Goal: Information Seeking & Learning: Check status

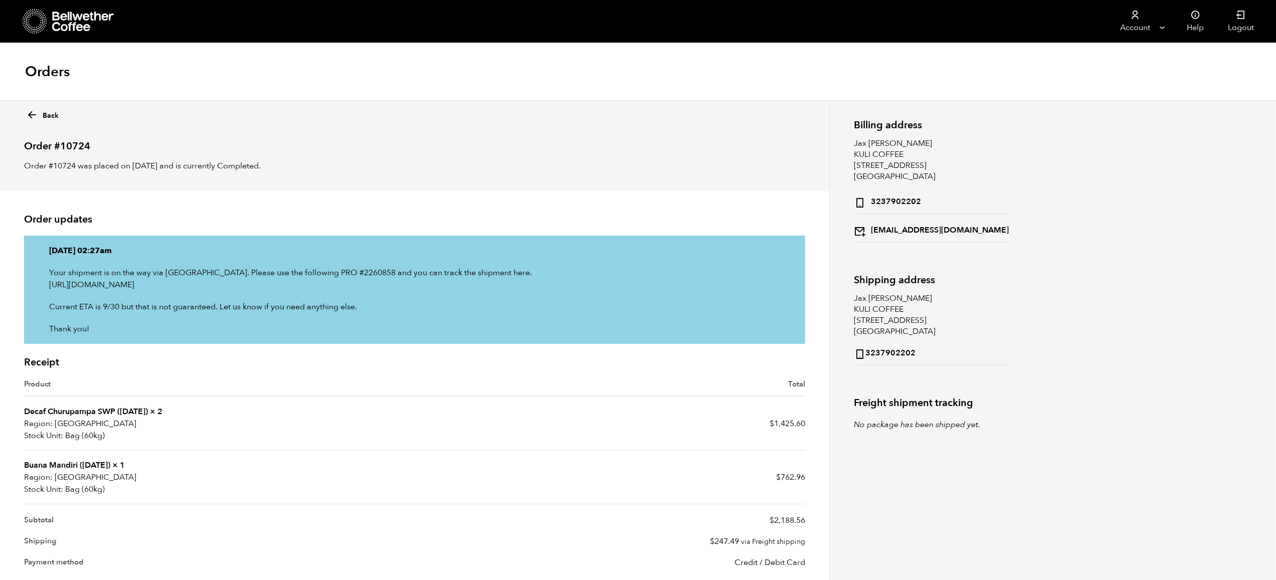
scroll to position [85, 0]
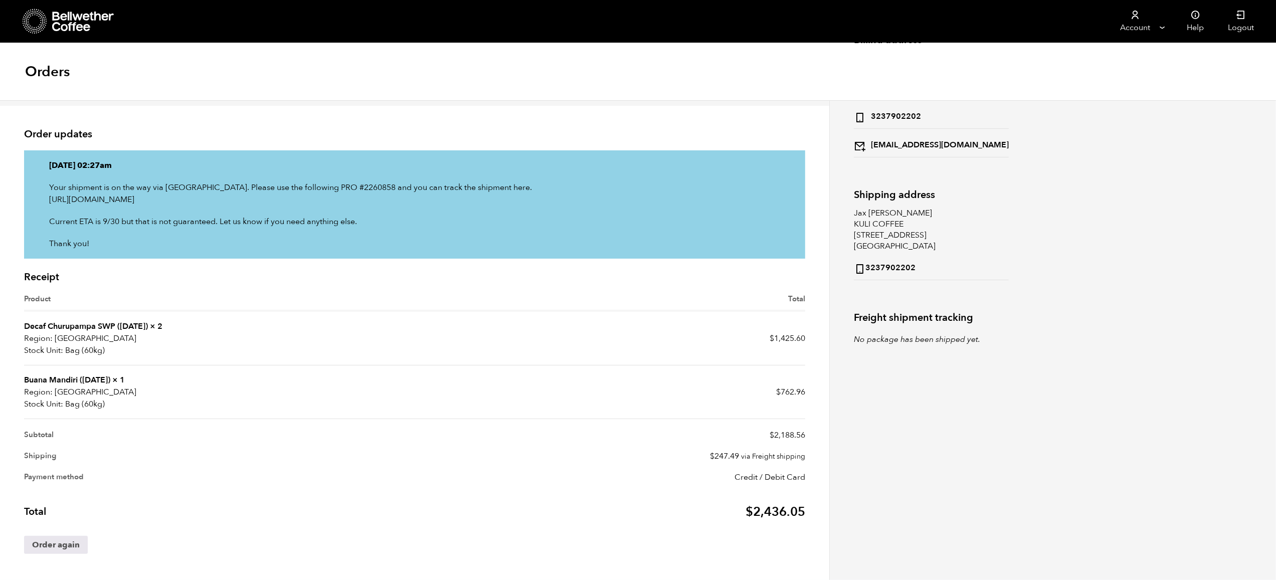
click at [74, 324] on link "Decaf Churupampa SWP (DEC 24)" at bounding box center [86, 326] width 124 height 11
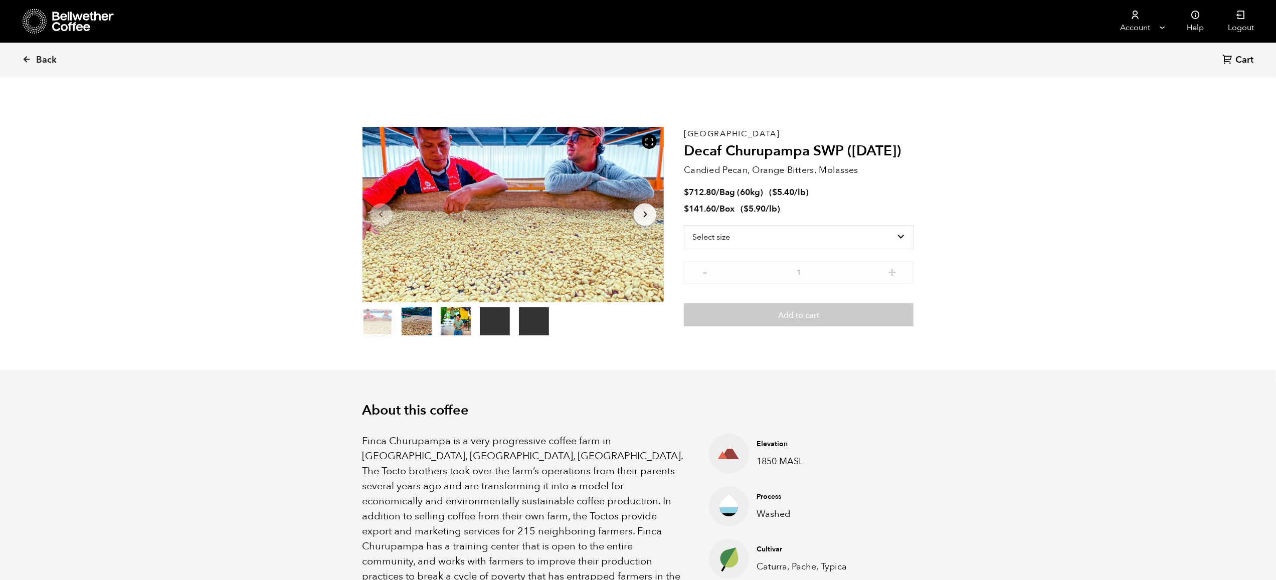
scroll to position [436, 533]
click at [23, 57] on icon at bounding box center [26, 59] width 9 height 9
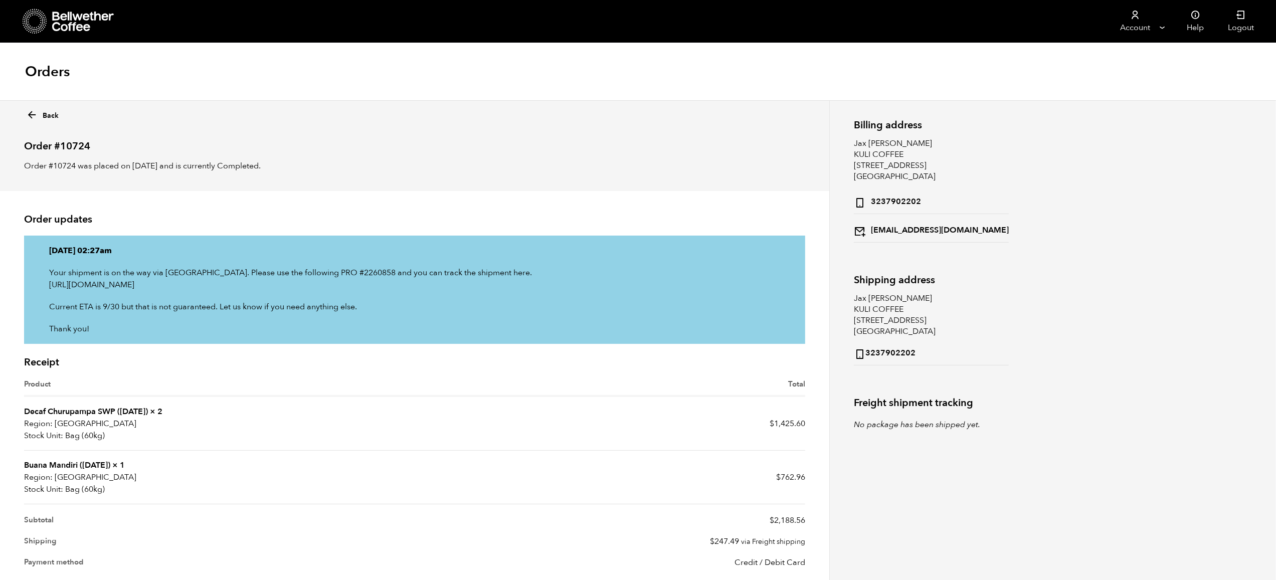
click at [51, 464] on link "Buana Mandiri ([DATE])" at bounding box center [67, 465] width 86 height 11
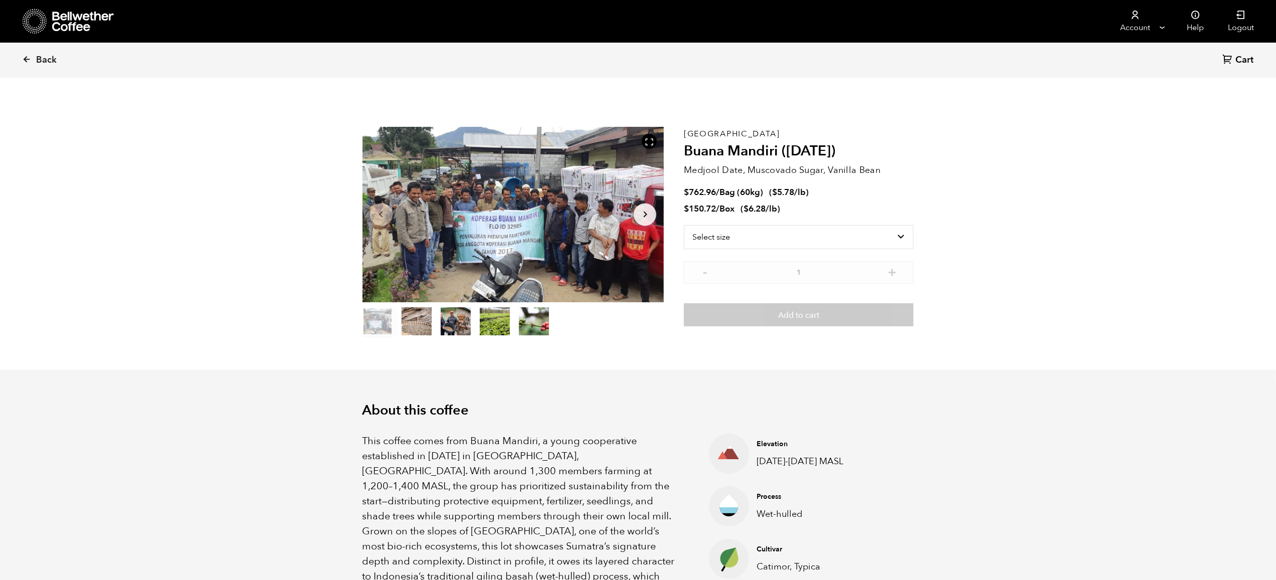
scroll to position [436, 533]
click at [26, 57] on icon at bounding box center [26, 59] width 9 height 9
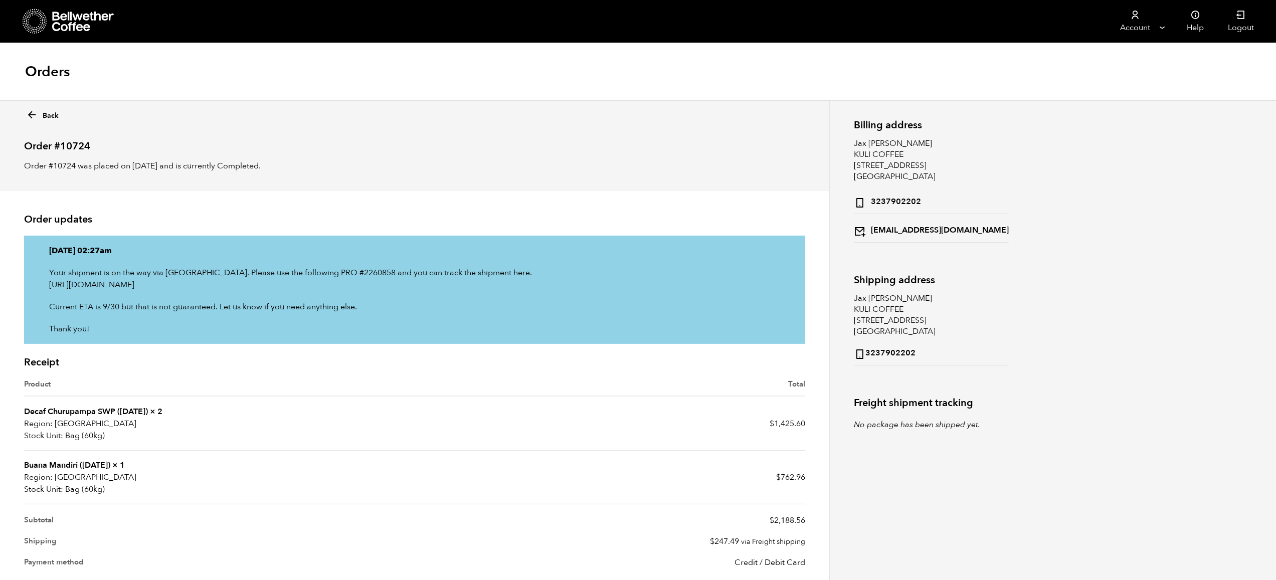
click at [29, 113] on icon at bounding box center [32, 115] width 12 height 12
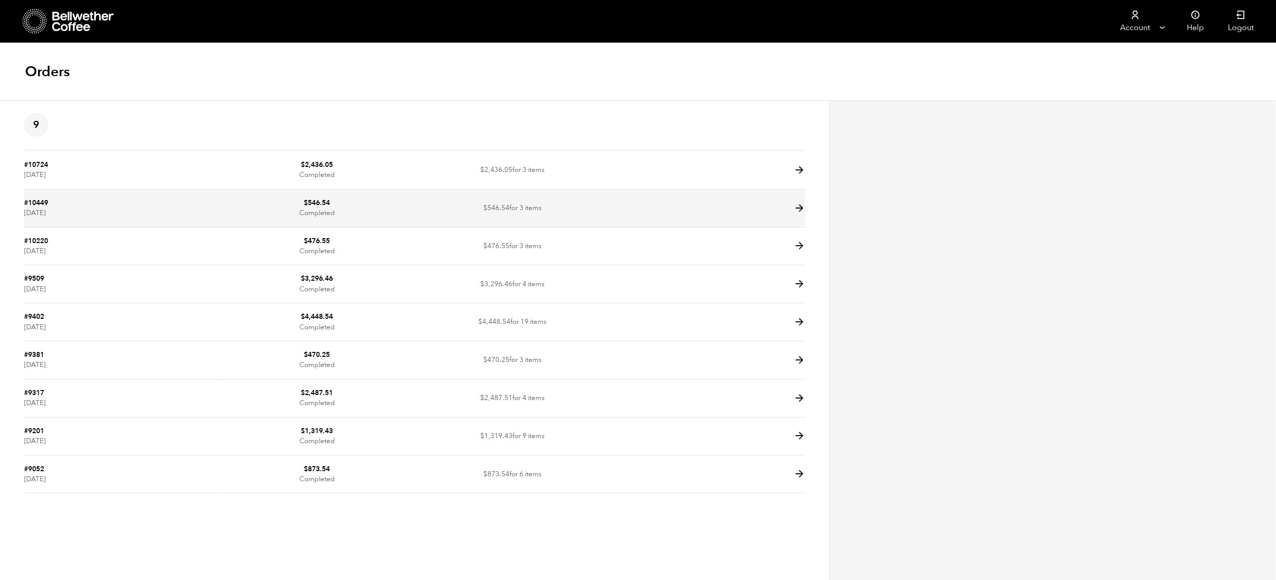
click at [801, 207] on icon at bounding box center [800, 209] width 12 height 12
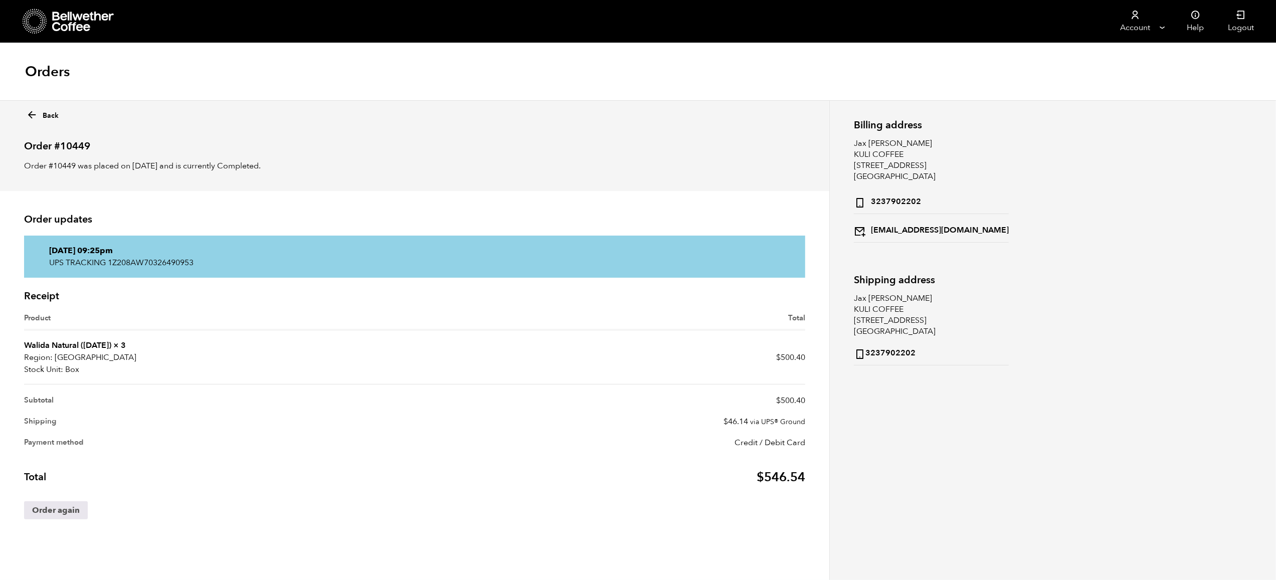
click at [110, 347] on link "Walida Natural ([DATE])" at bounding box center [67, 345] width 87 height 11
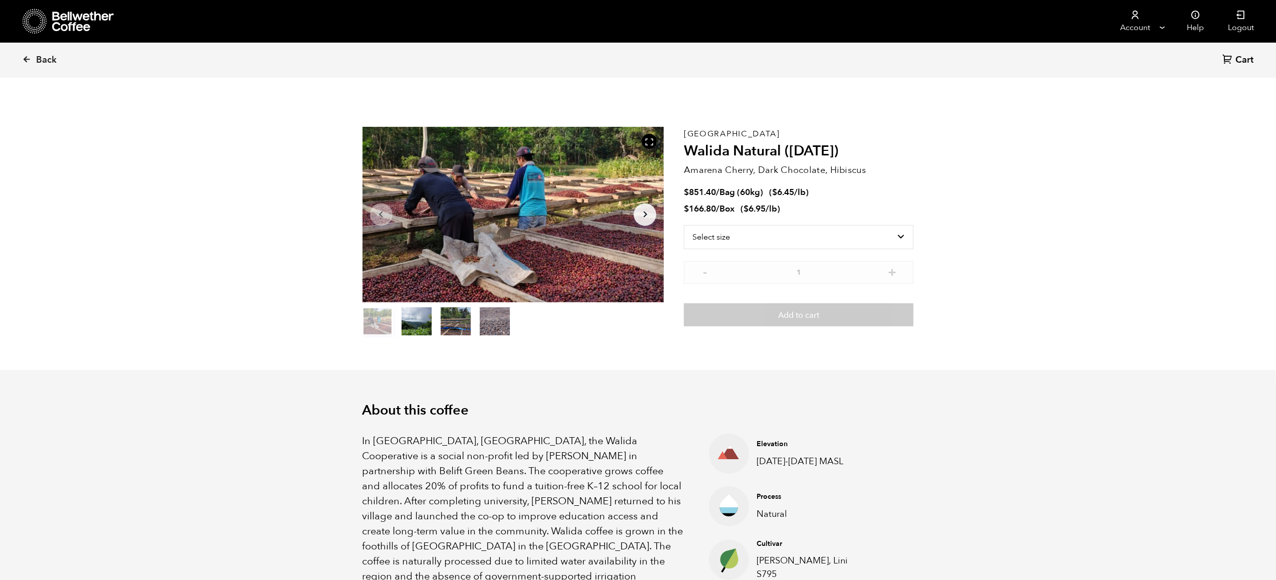
scroll to position [436, 533]
click at [25, 57] on icon at bounding box center [26, 59] width 9 height 9
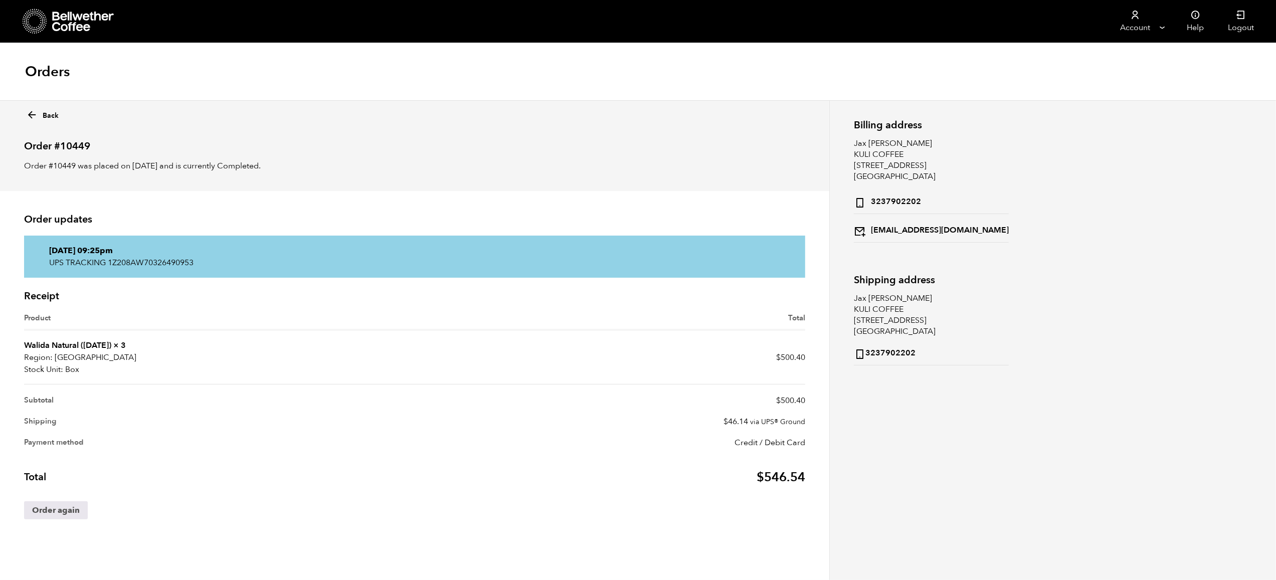
click at [29, 114] on icon at bounding box center [32, 115] width 12 height 12
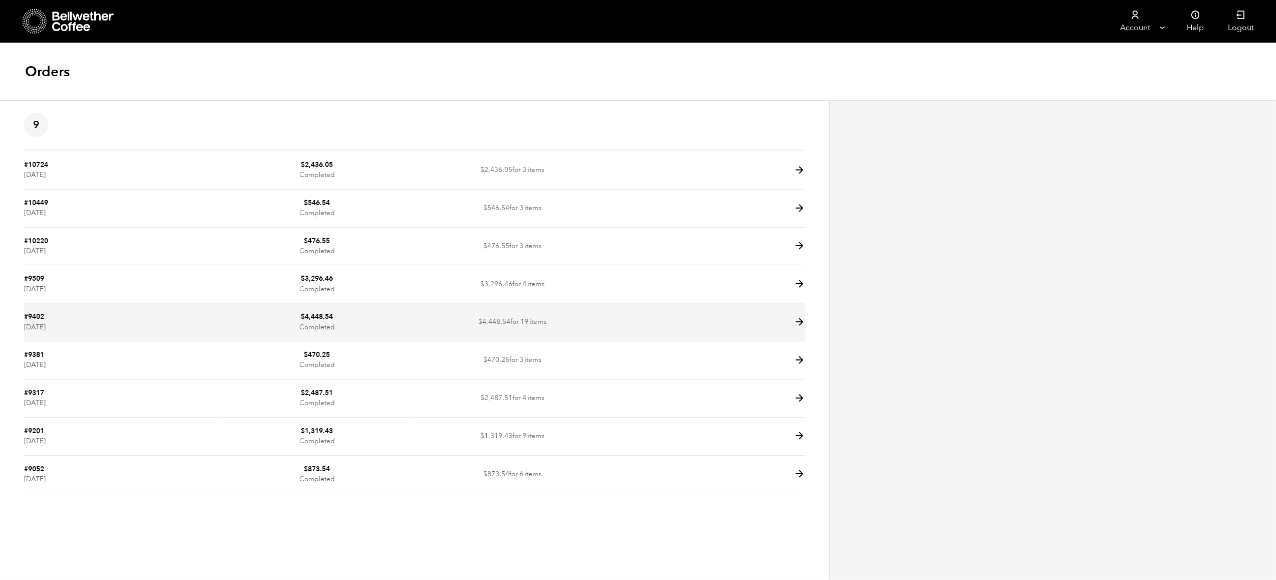
click at [798, 321] on icon at bounding box center [800, 322] width 12 height 12
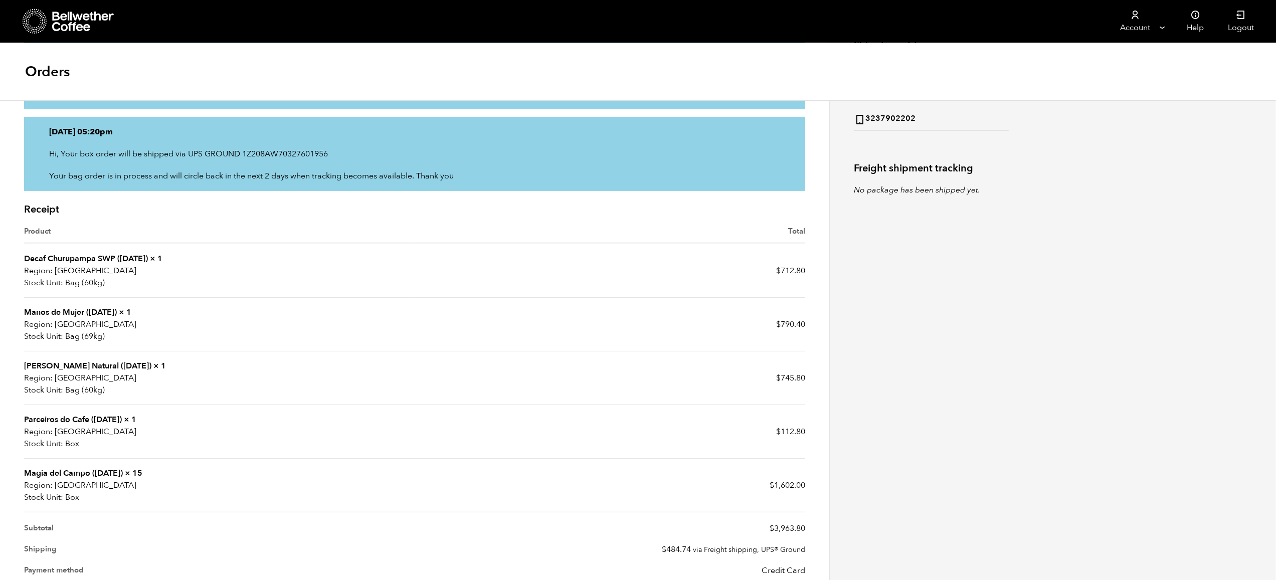
scroll to position [241, 0]
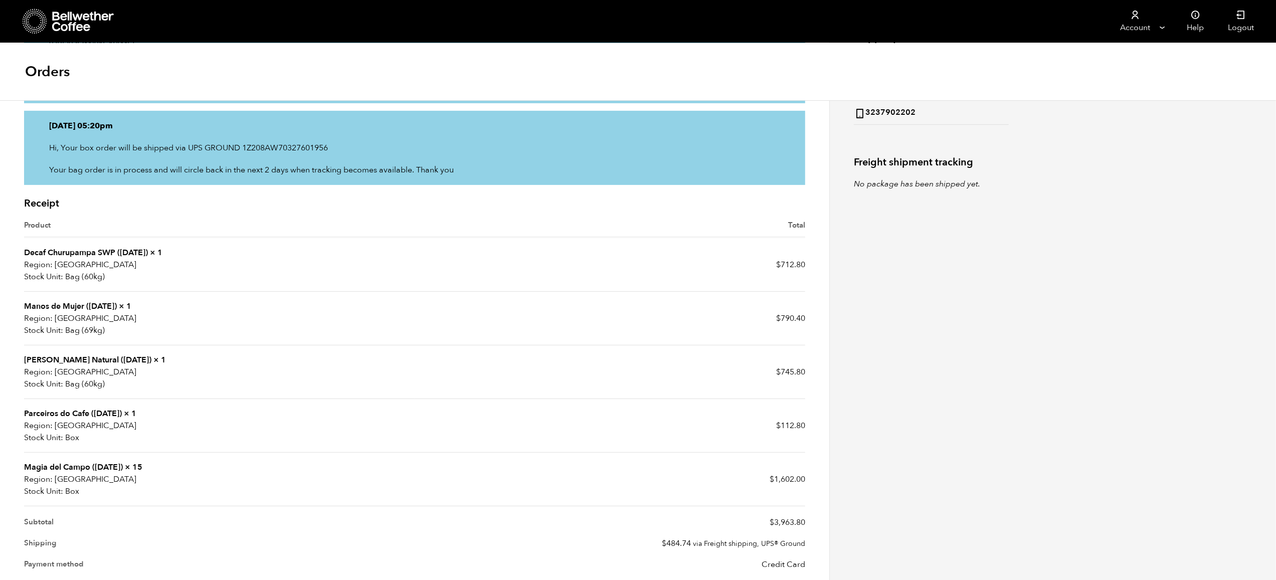
click at [82, 305] on link "Manos de Mujer ([DATE])" at bounding box center [70, 306] width 93 height 11
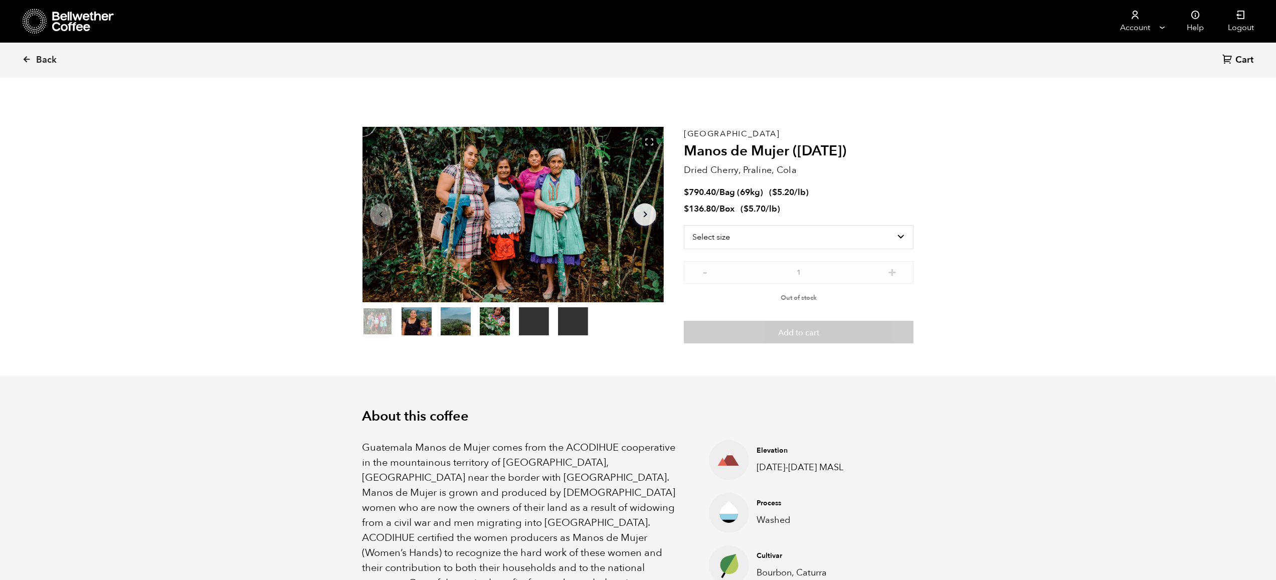
scroll to position [436, 533]
click at [38, 57] on span "Back" at bounding box center [46, 60] width 21 height 12
click at [43, 60] on span "Back" at bounding box center [46, 60] width 21 height 12
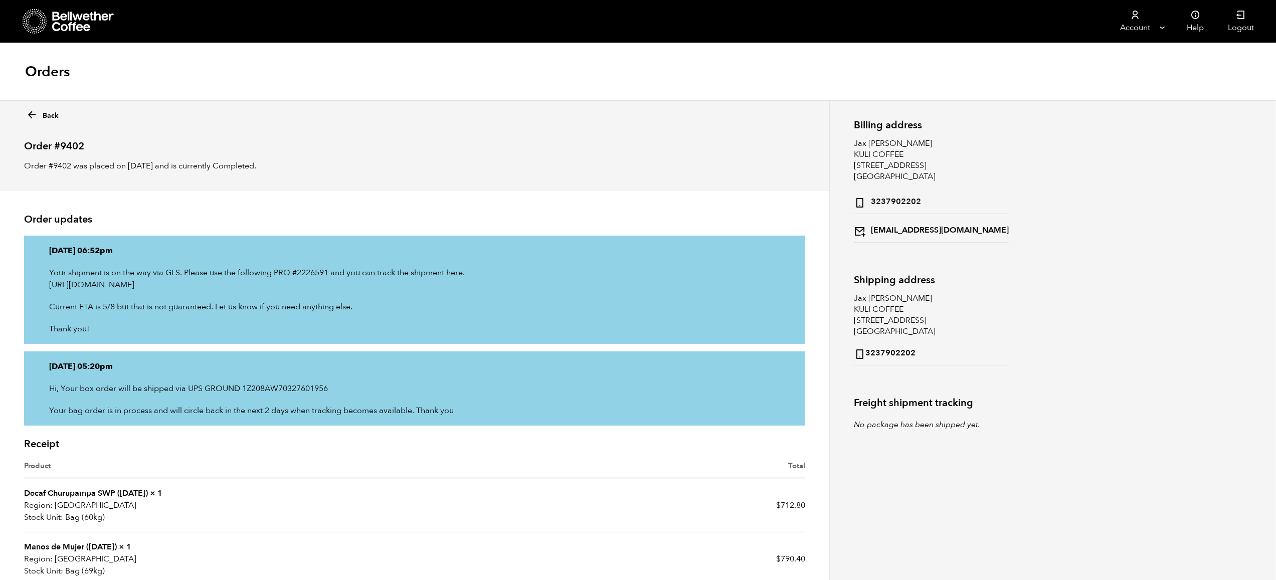
click at [37, 112] on icon at bounding box center [32, 115] width 12 height 12
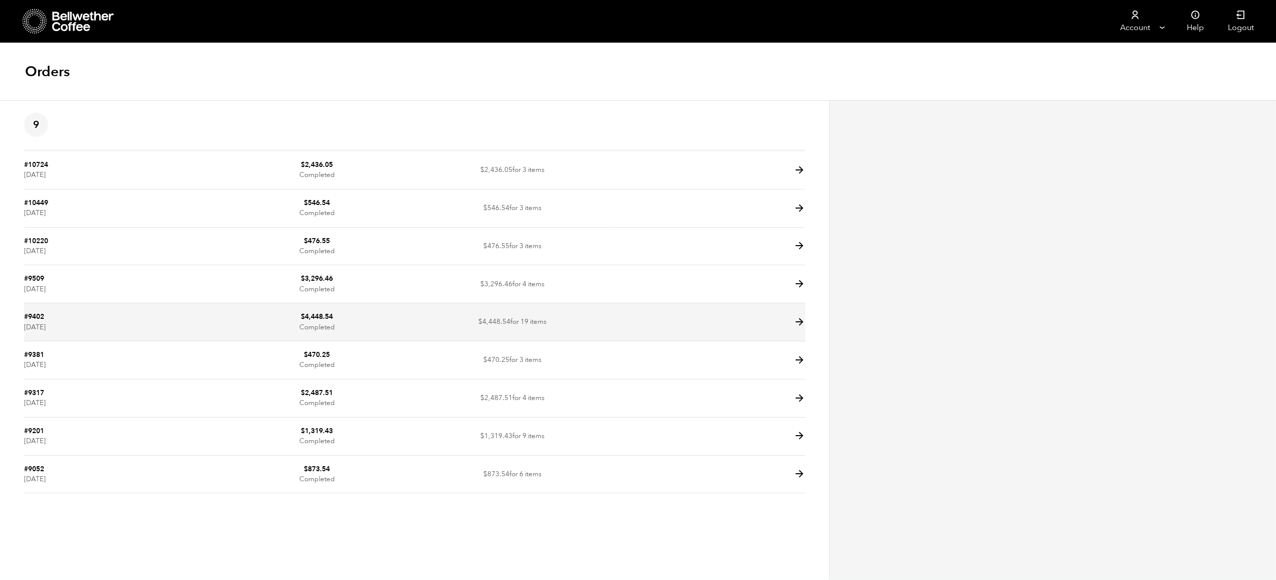
click at [797, 321] on icon at bounding box center [800, 322] width 12 height 12
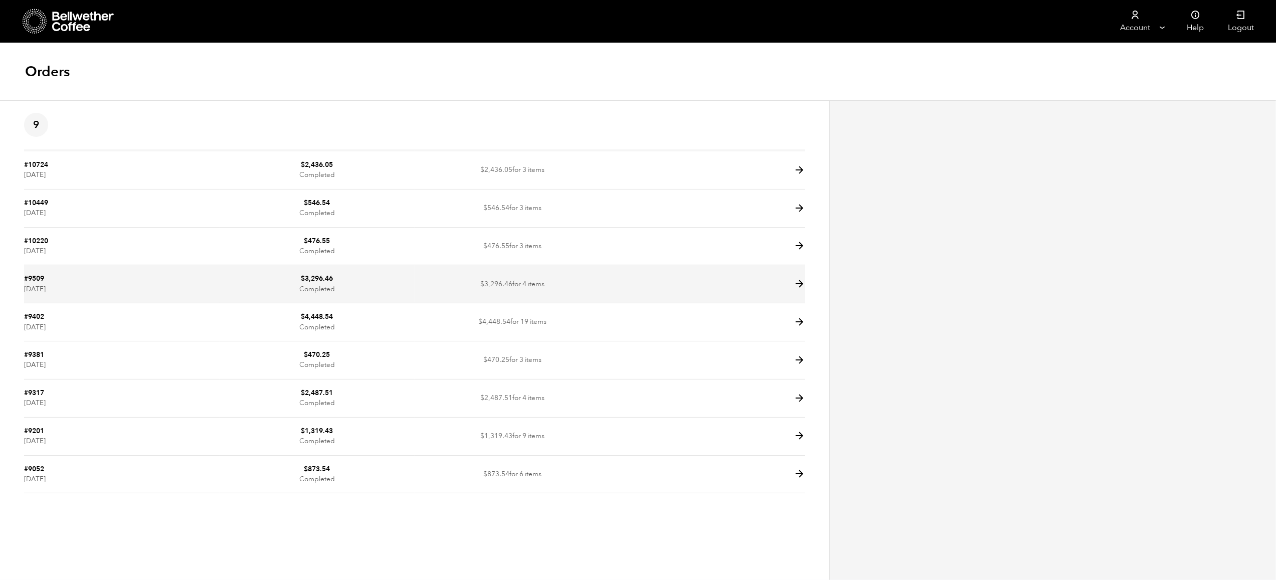
click at [802, 285] on icon at bounding box center [800, 284] width 12 height 12
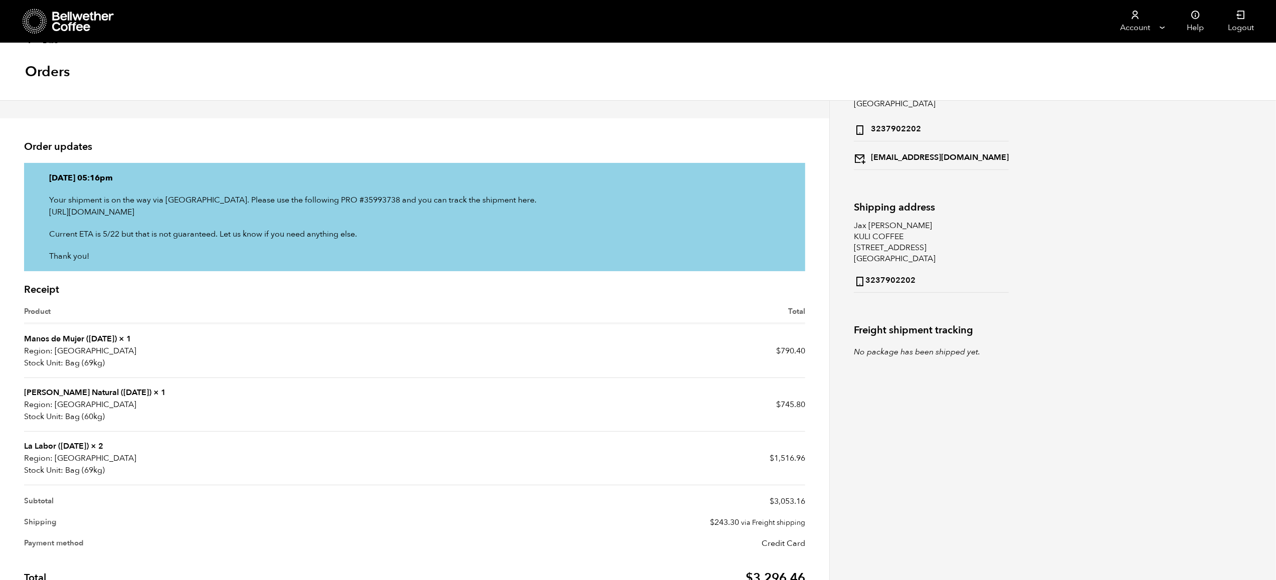
scroll to position [75, 0]
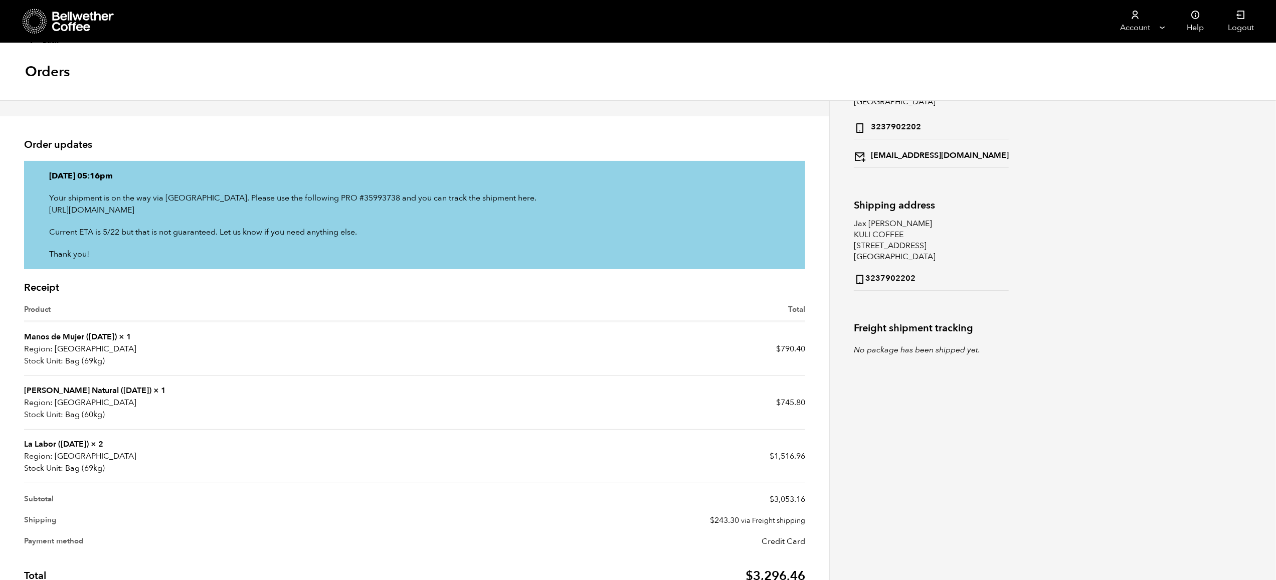
click at [51, 441] on link "La Labor ([DATE])" at bounding box center [56, 444] width 65 height 11
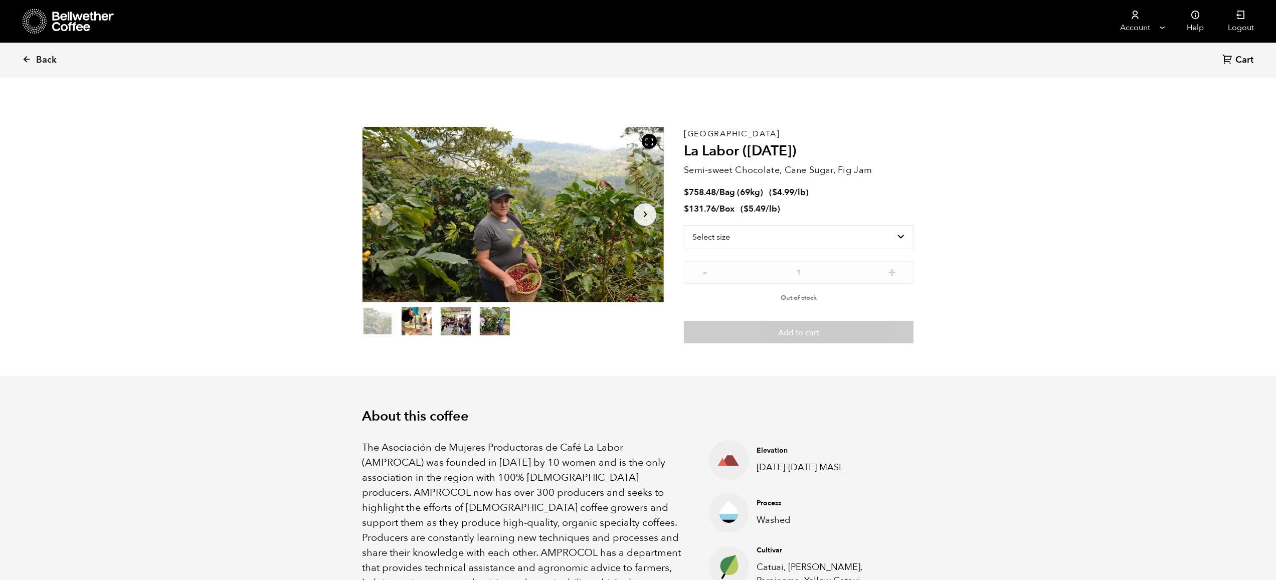
scroll to position [436, 533]
click at [872, 242] on select "Select size Bag (69kg) (152 lbs) Box (24 lbs)" at bounding box center [799, 237] width 230 height 24
click at [684, 225] on select "Select size Bag (69kg) (152 lbs) Box (24 lbs)" at bounding box center [799, 237] width 230 height 24
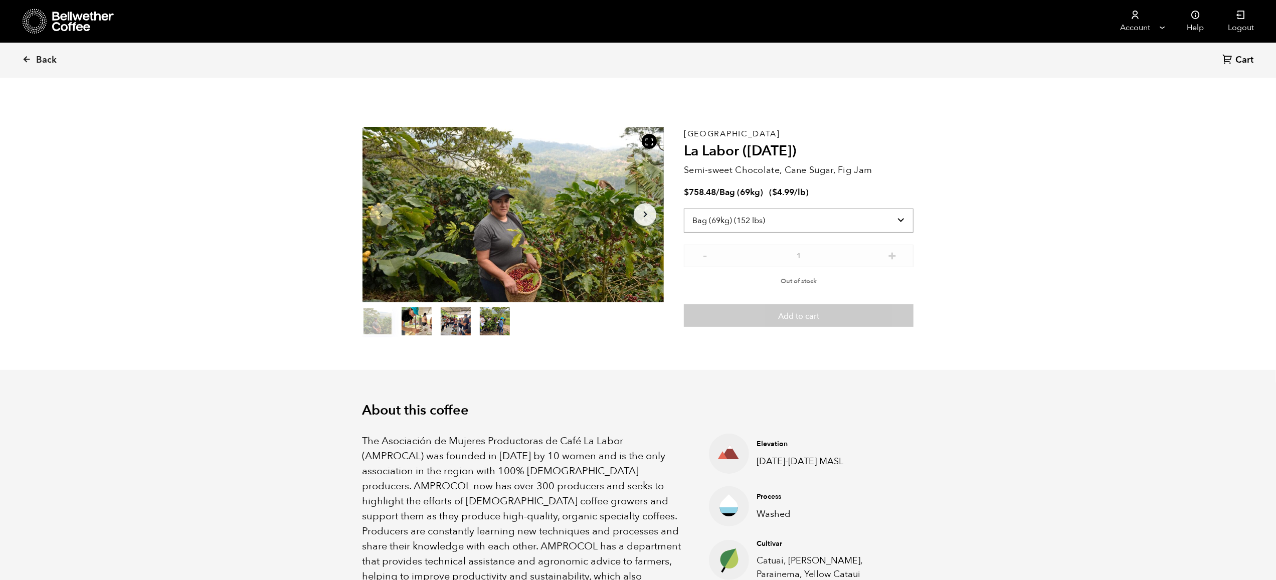
click at [865, 224] on select "Select size Bag (69kg) (152 lbs) Box (24 lbs)" at bounding box center [799, 221] width 230 height 24
select select "box"
click at [684, 209] on select "Select size Bag (69kg) (152 lbs) Box (24 lbs)" at bounding box center [799, 221] width 230 height 24
click at [24, 57] on icon at bounding box center [26, 59] width 9 height 9
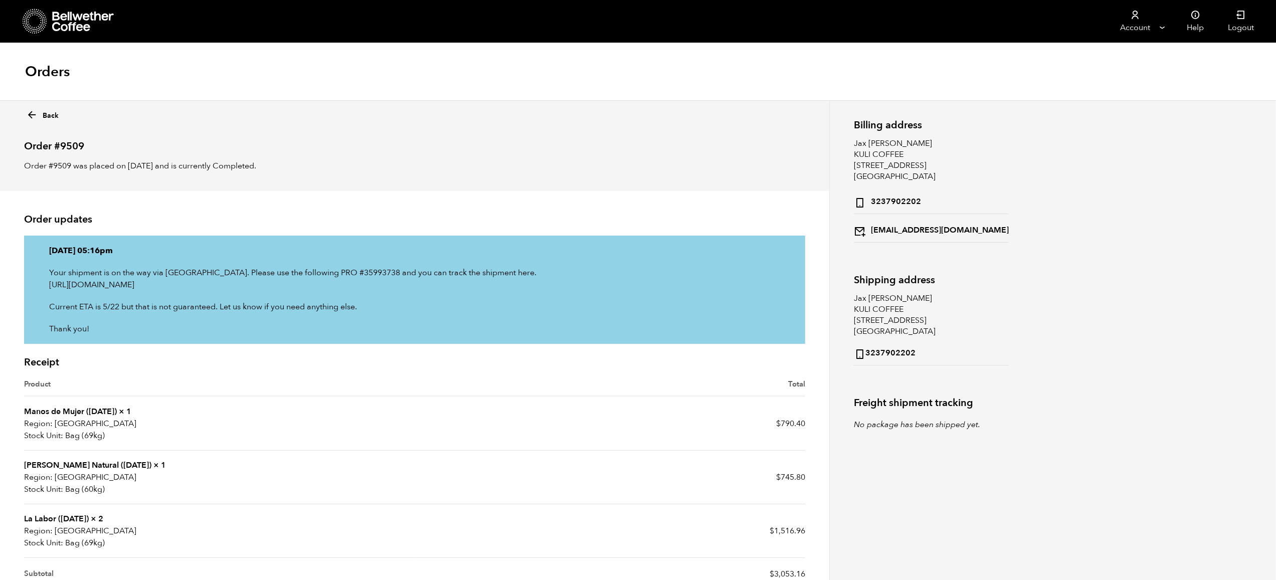
click at [87, 24] on icon at bounding box center [83, 22] width 63 height 20
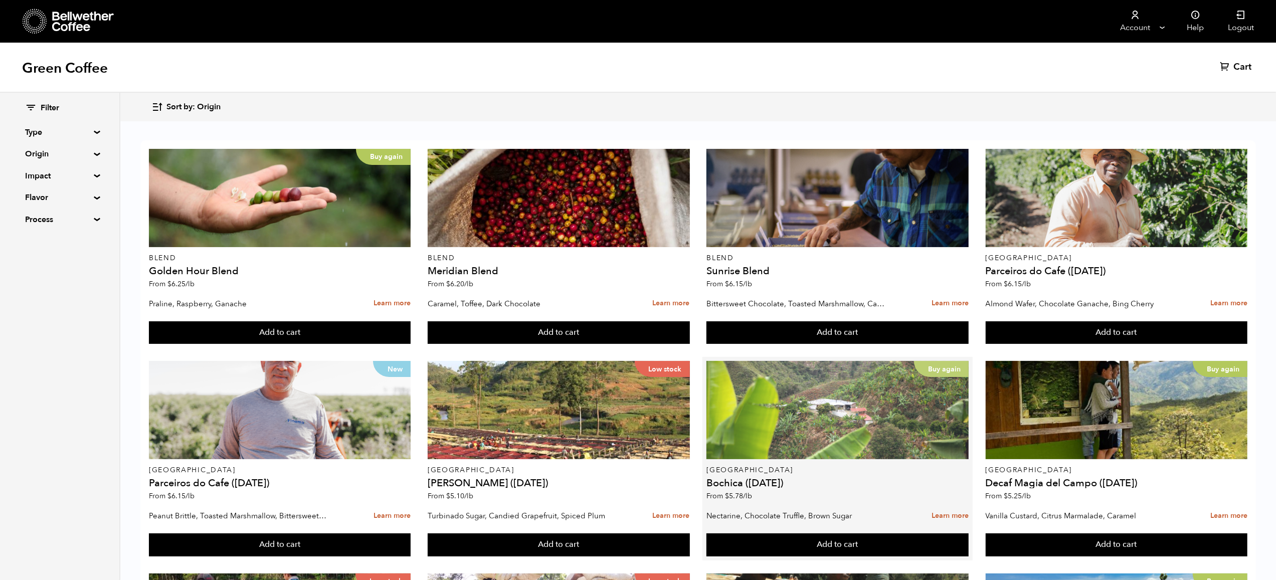
scroll to position [145, 0]
